Goal: Task Accomplishment & Management: Use online tool/utility

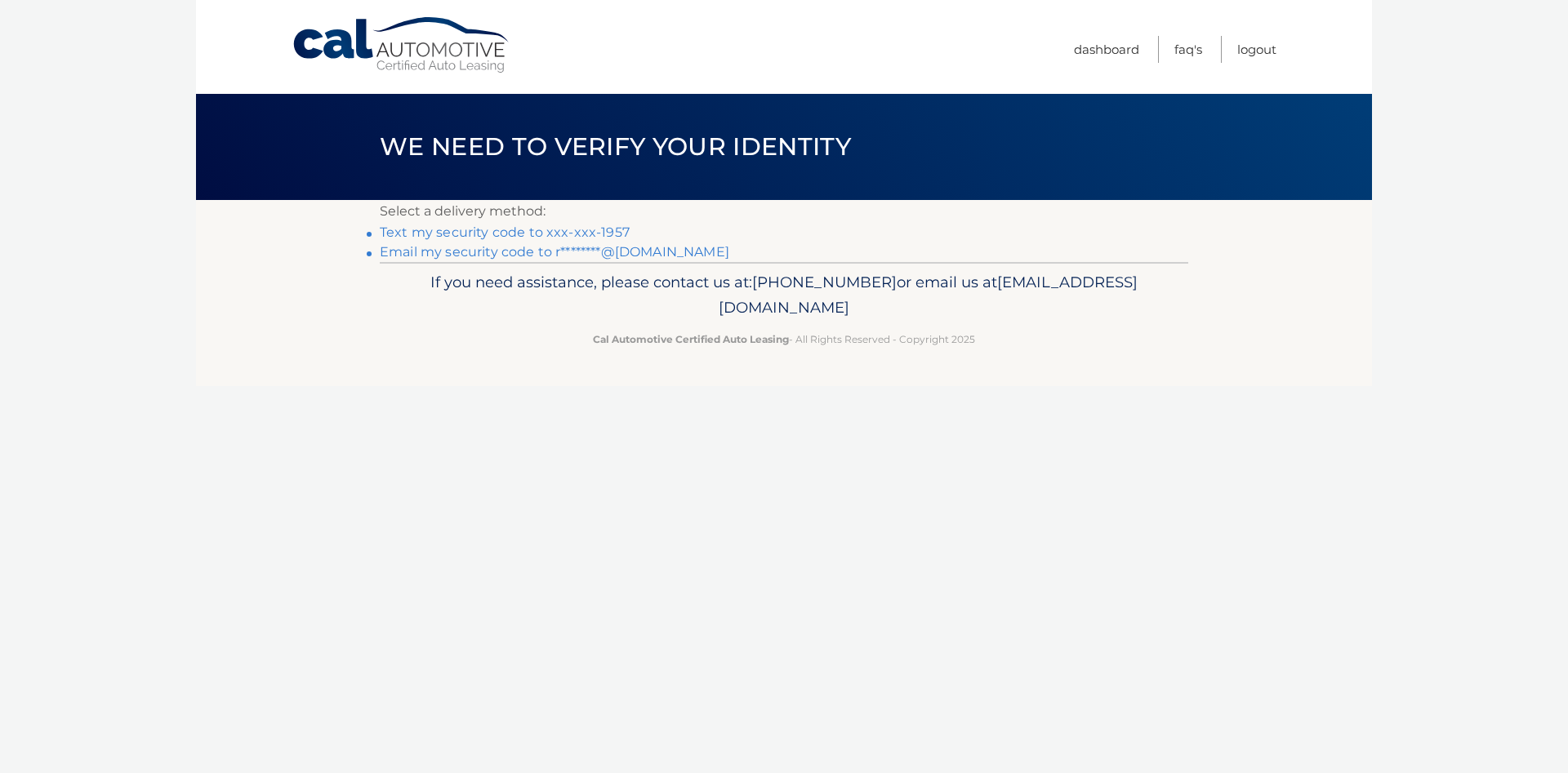
click at [570, 230] on link "Text my security code to xxx-xxx-1957" at bounding box center [504, 232] width 249 height 15
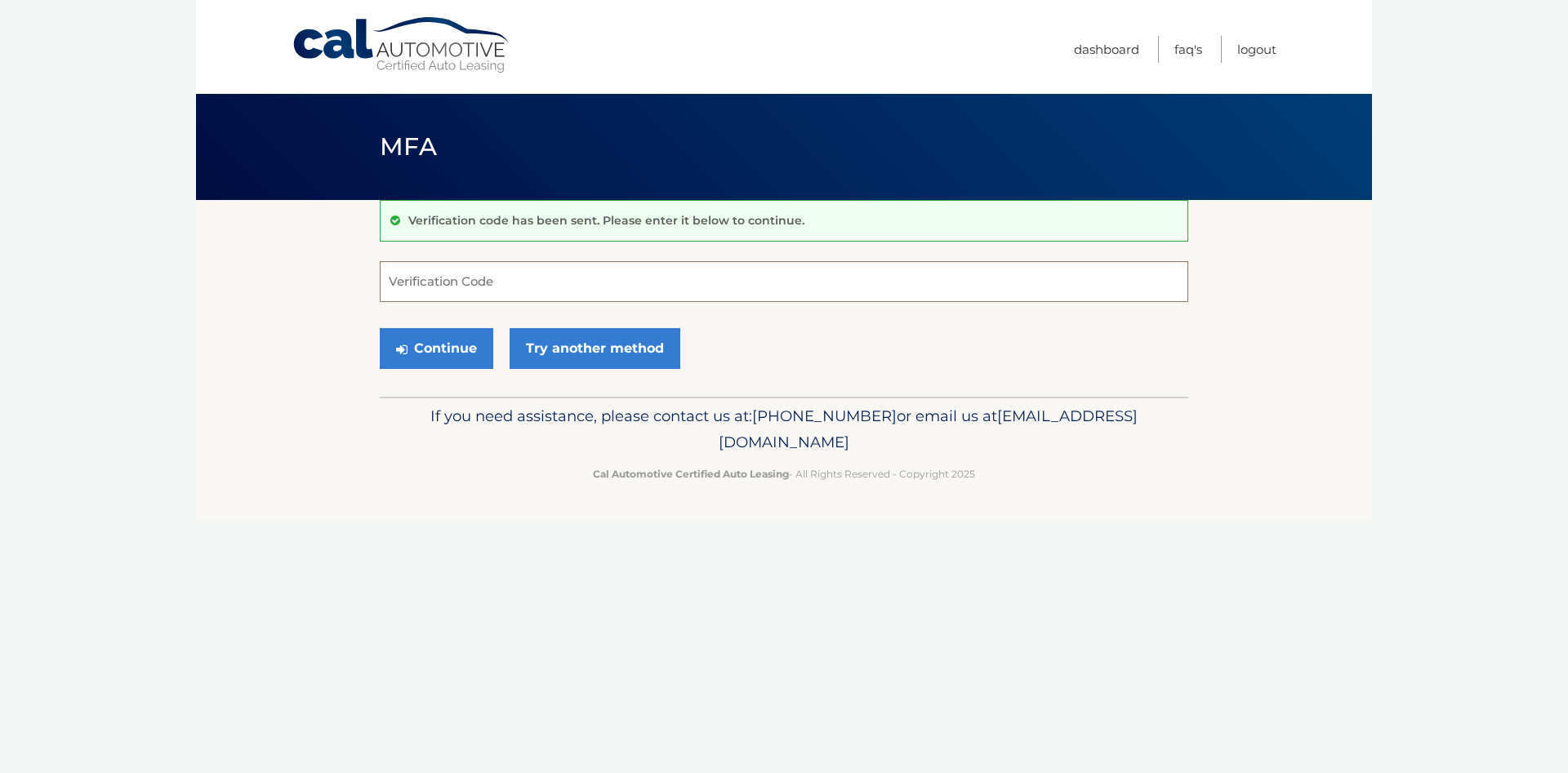
click at [523, 271] on input "Verification Code" at bounding box center [783, 281] width 808 height 41
type input "302475"
click at [453, 344] on button "Continue" at bounding box center [436, 348] width 113 height 41
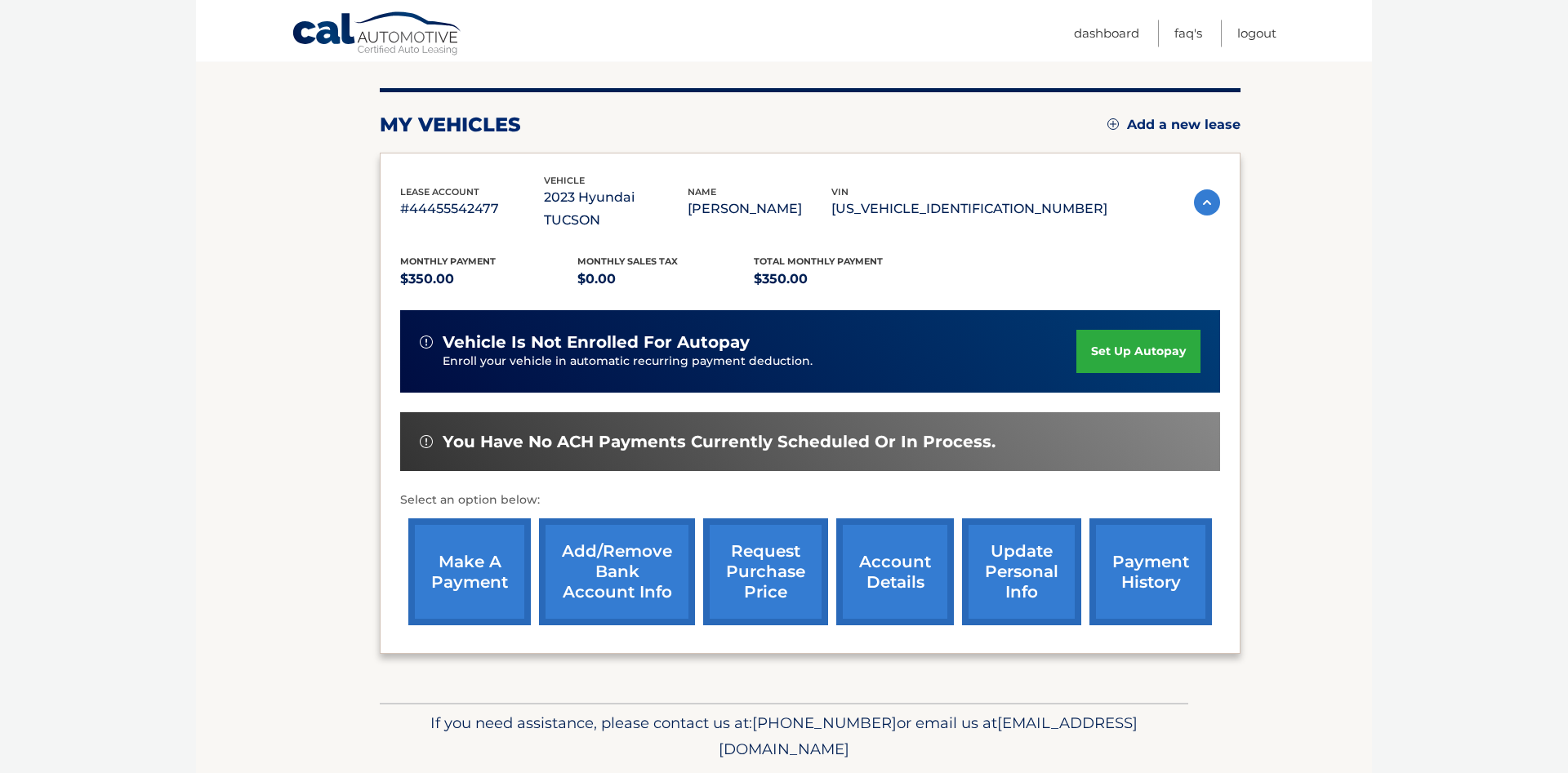
scroll to position [249, 0]
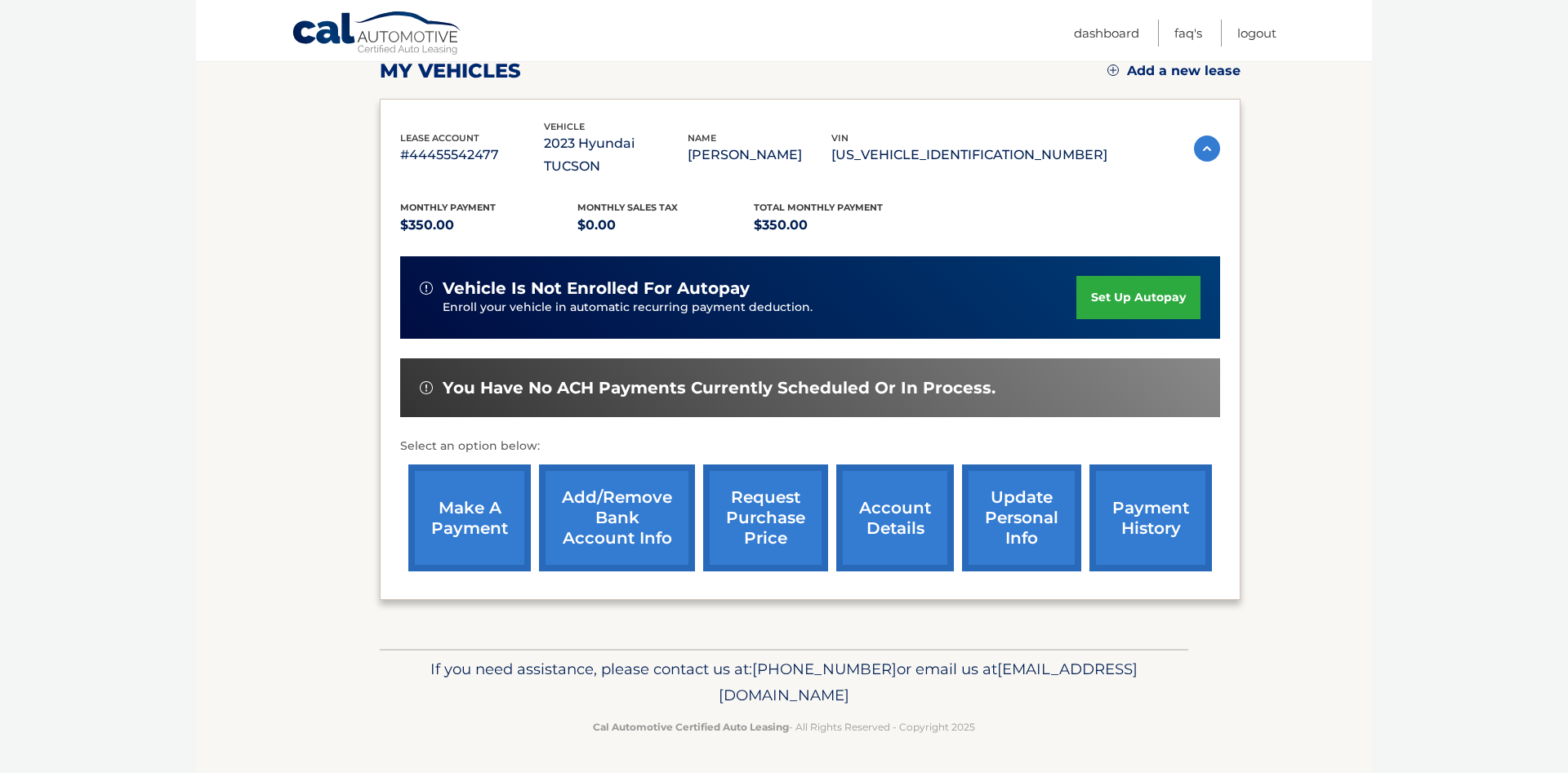
click at [502, 505] on link "make a payment" at bounding box center [469, 517] width 122 height 107
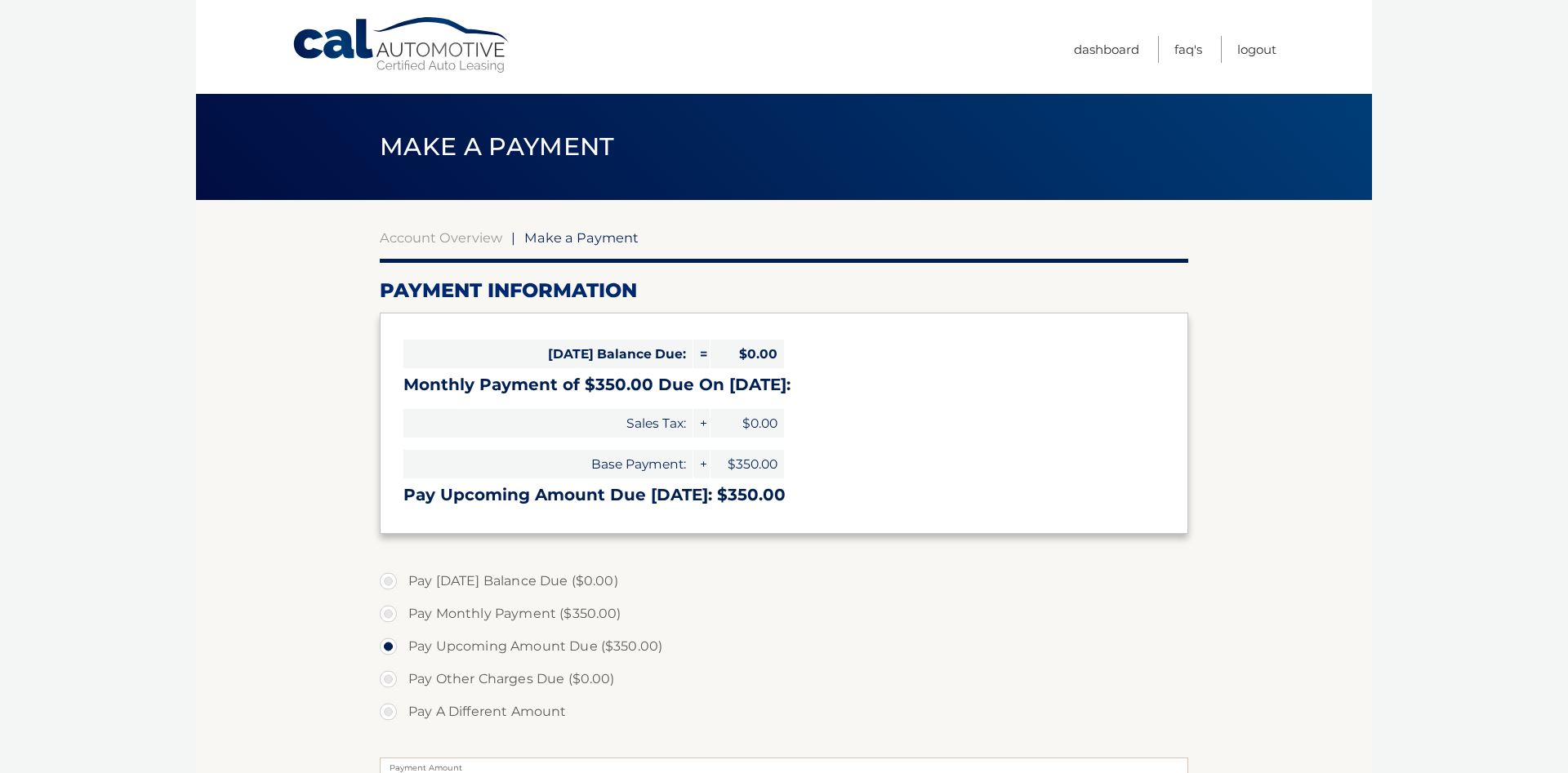
select select "YTFlODBiMmYtNjRhYS00YTNmLWE0NTAtODZkYTNjZDk4YWNh"
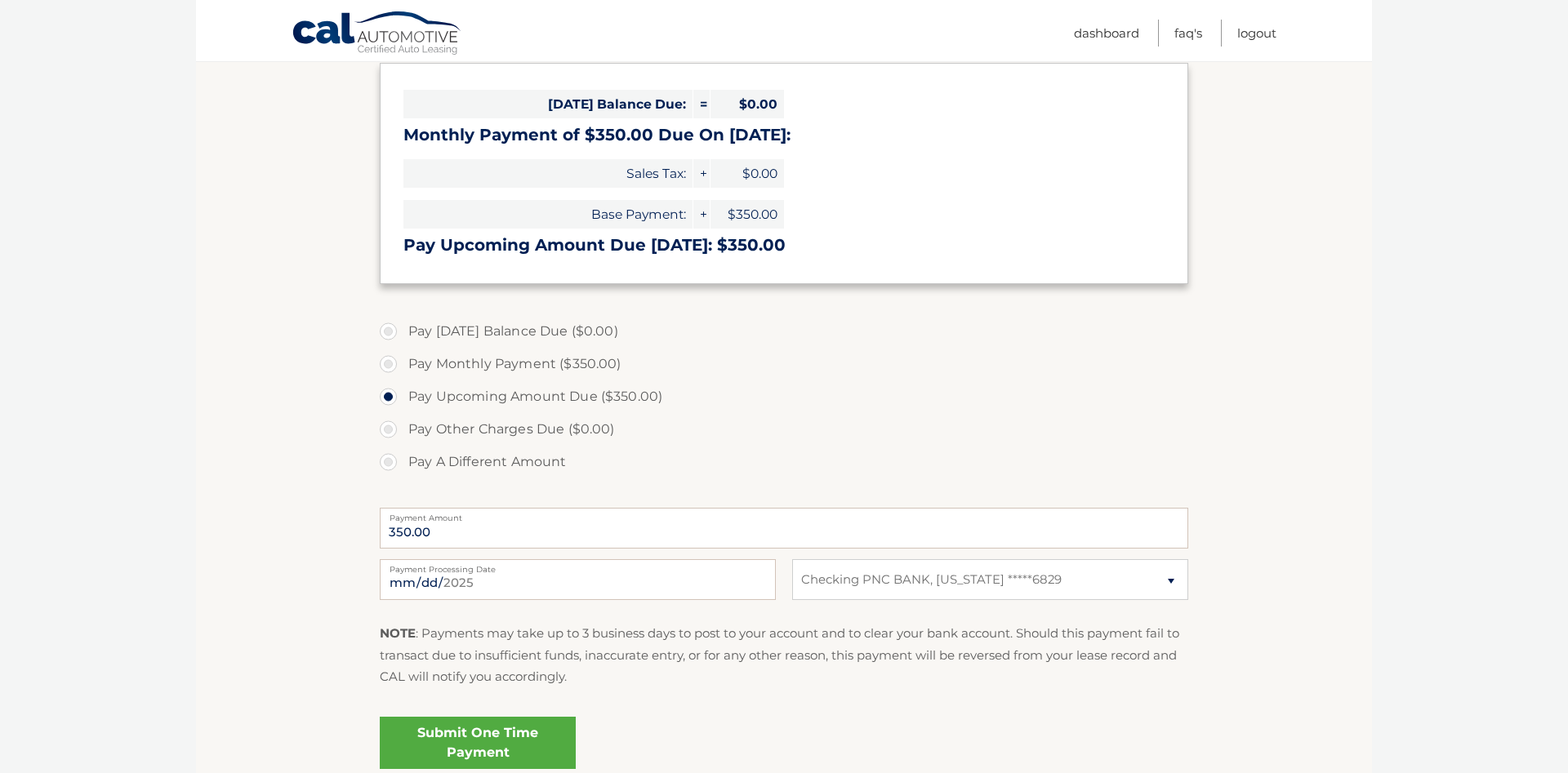
scroll to position [333, 0]
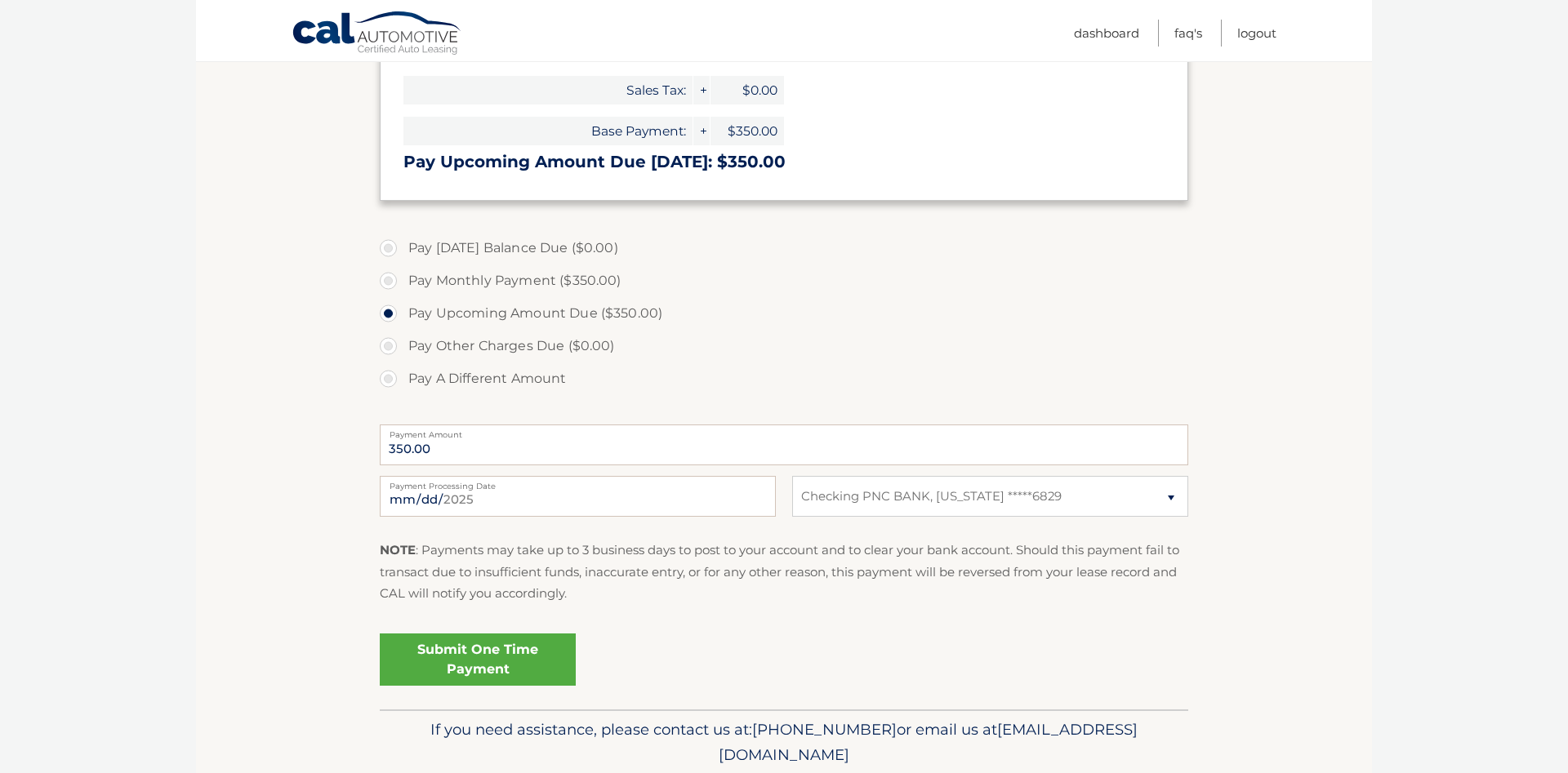
click at [475, 663] on link "Submit One Time Payment" at bounding box center [478, 659] width 196 height 53
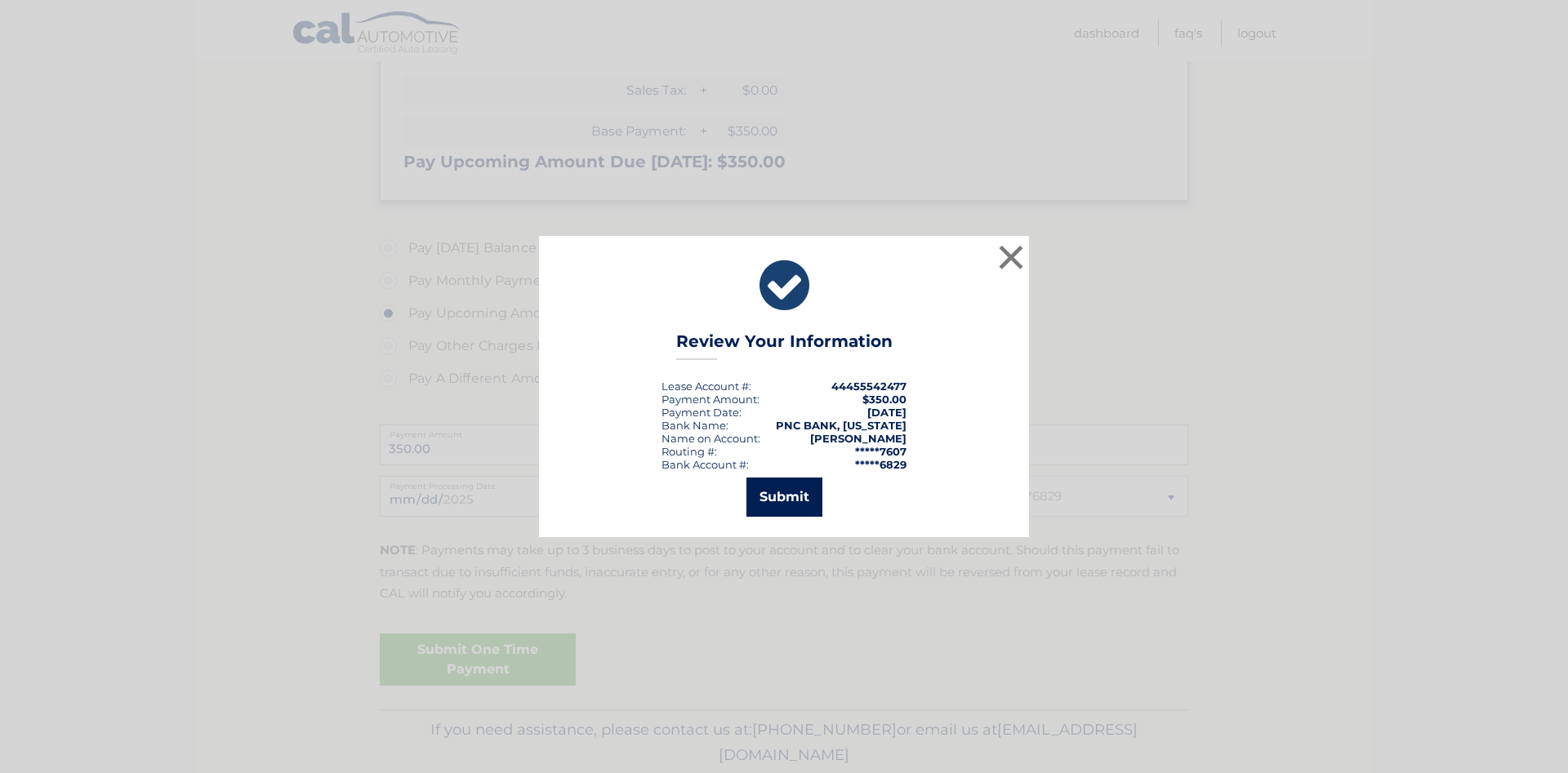
click at [790, 505] on button "Submit" at bounding box center [784, 497] width 76 height 39
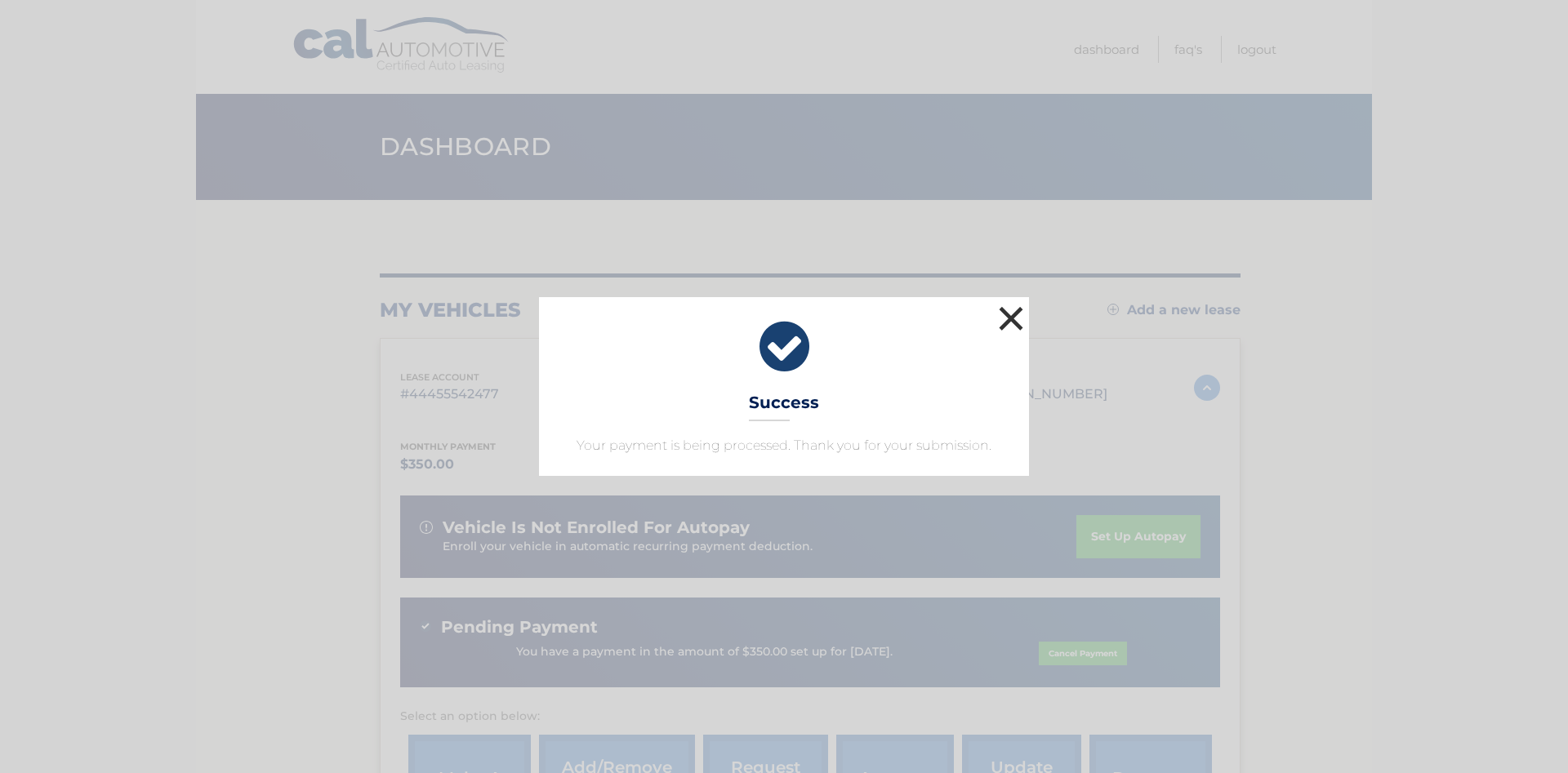
click at [1007, 323] on button "×" at bounding box center [1010, 318] width 33 height 33
